Goal: Manage account settings

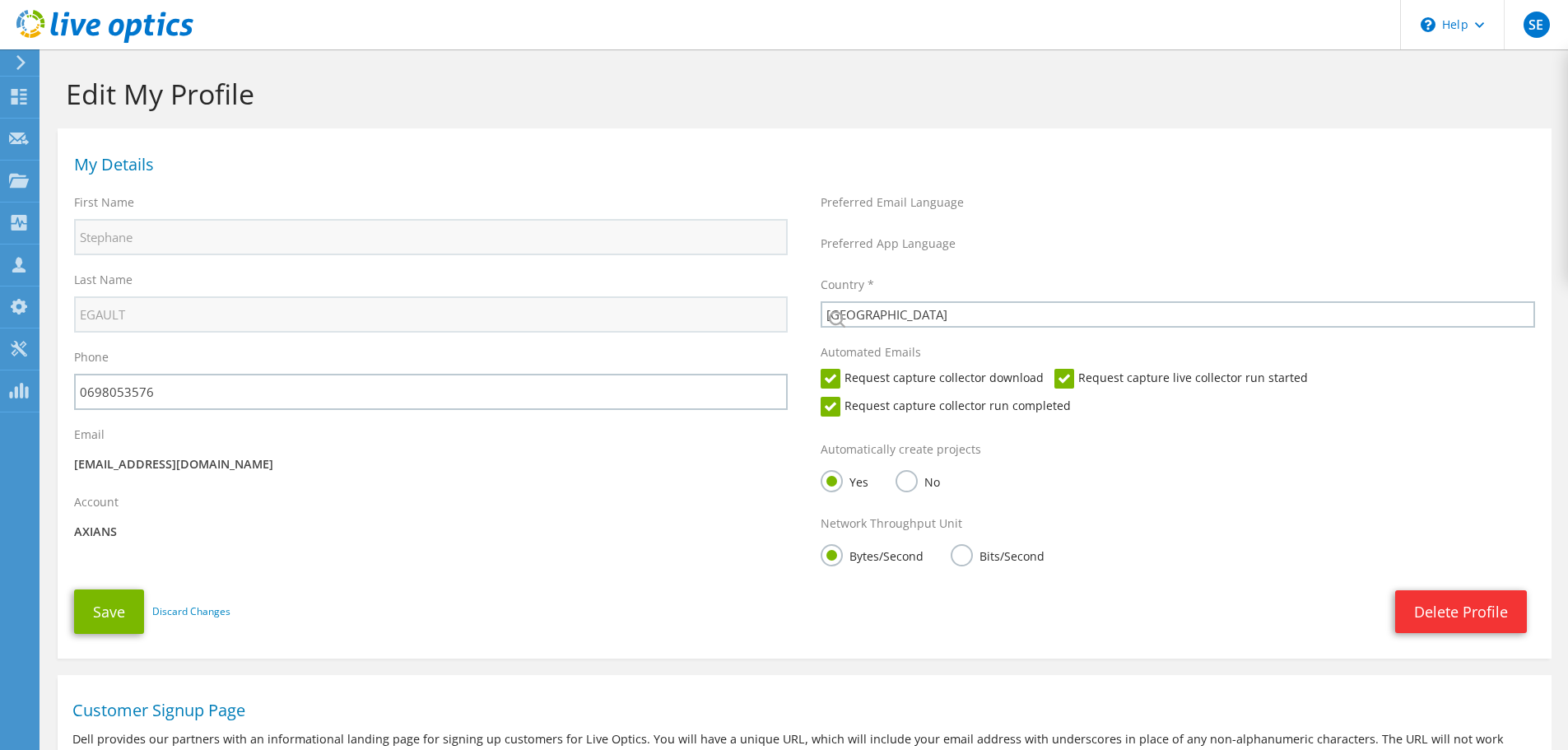
select select "73"
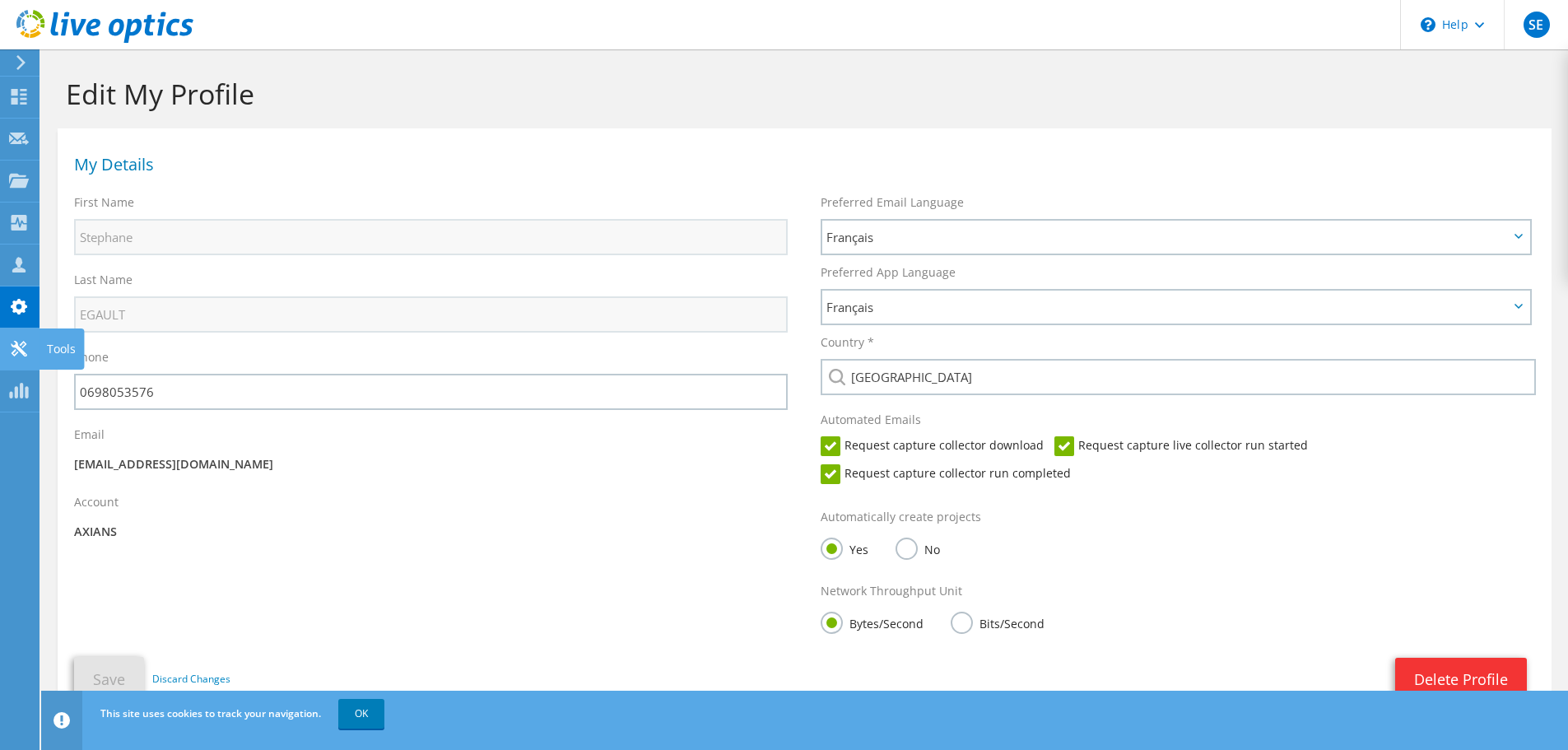
click at [24, 344] on icon at bounding box center [19, 349] width 20 height 16
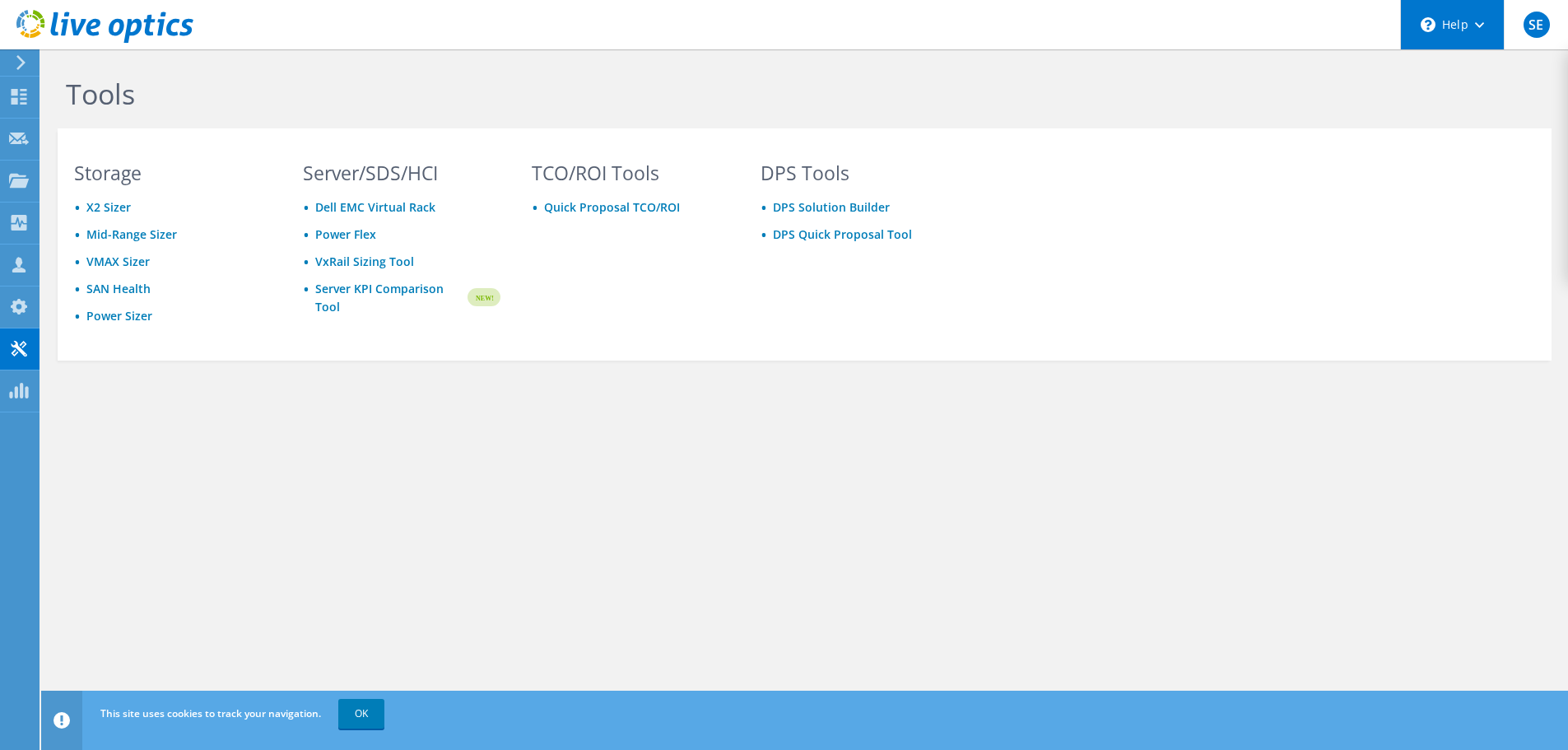
click at [1480, 23] on icon at bounding box center [1480, 25] width 9 height 5
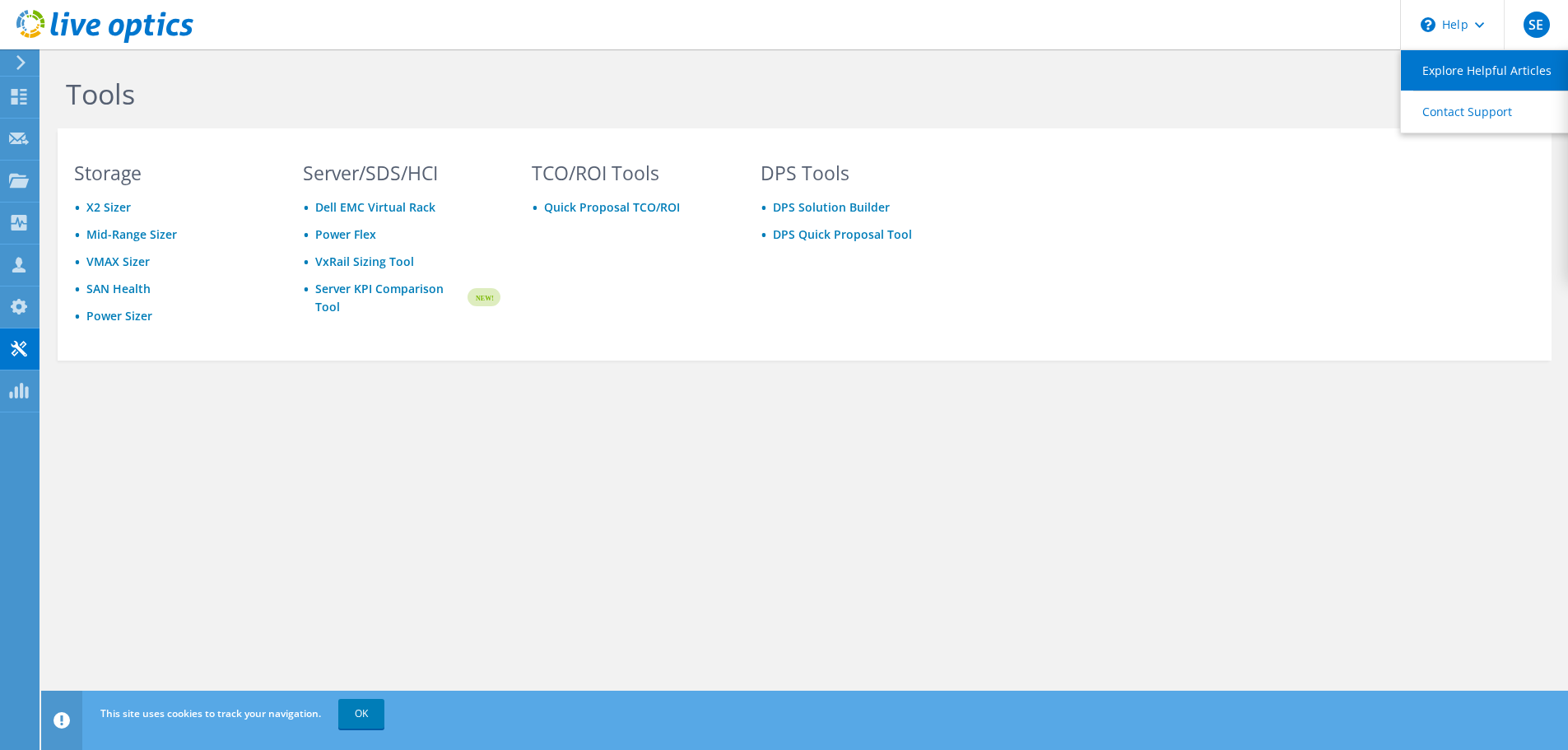
click at [1456, 68] on link "Explore Helpful Articles" at bounding box center [1493, 70] width 184 height 40
